Goal: Transaction & Acquisition: Subscribe to service/newsletter

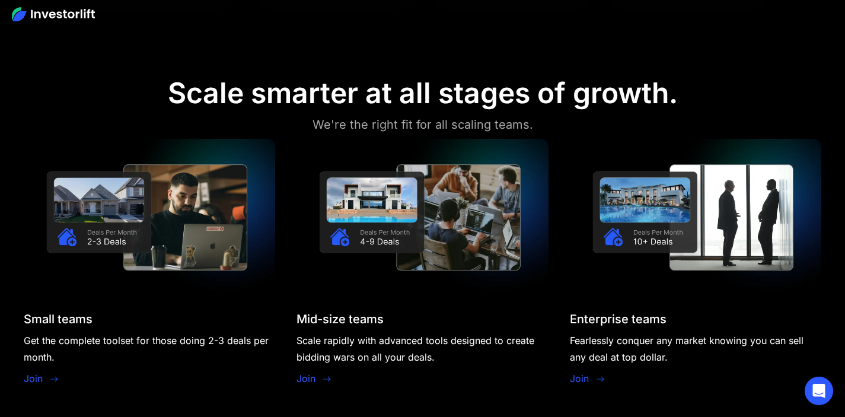
scroll to position [936, 0]
click at [36, 379] on link "Join" at bounding box center [33, 379] width 19 height 14
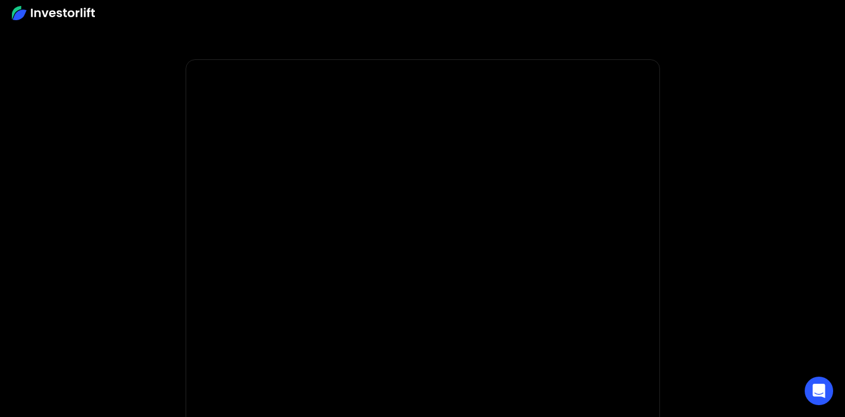
click at [695, 179] on body "* Important: Investorlift requires a minimum investment of $2,000 to join. * * …" at bounding box center [422, 355] width 845 height 710
click at [144, 42] on section at bounding box center [422, 29] width 845 height 59
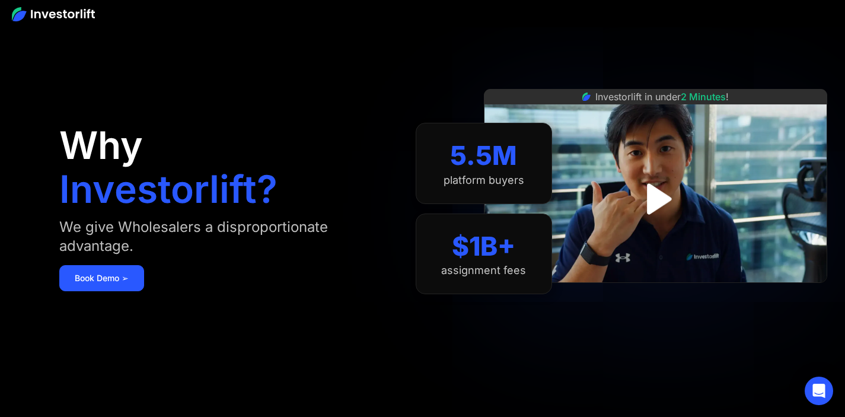
click at [55, 7] on img at bounding box center [53, 14] width 83 height 14
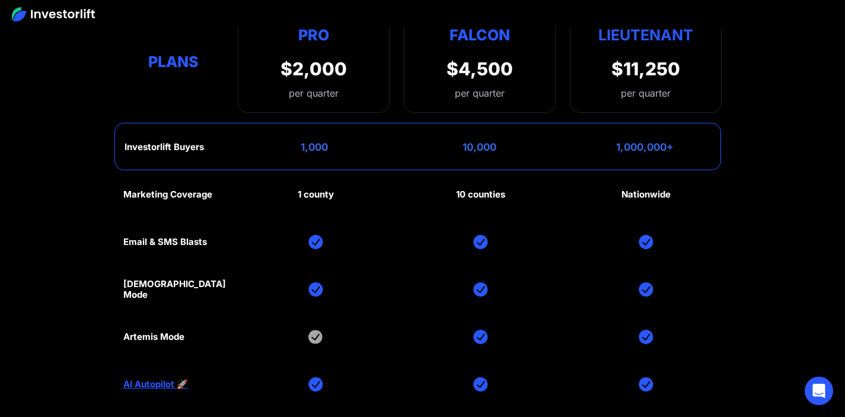
scroll to position [5293, 0]
